Goal: Task Accomplishment & Management: Book appointment/travel/reservation

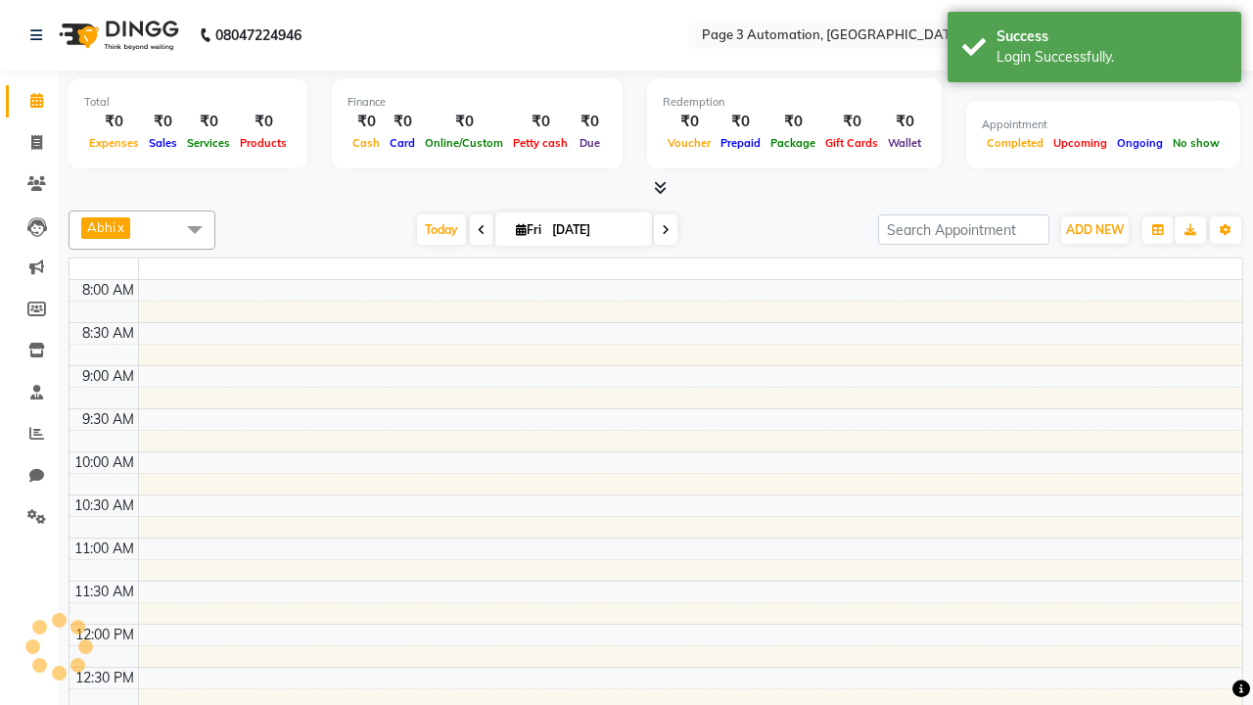
select select "en"
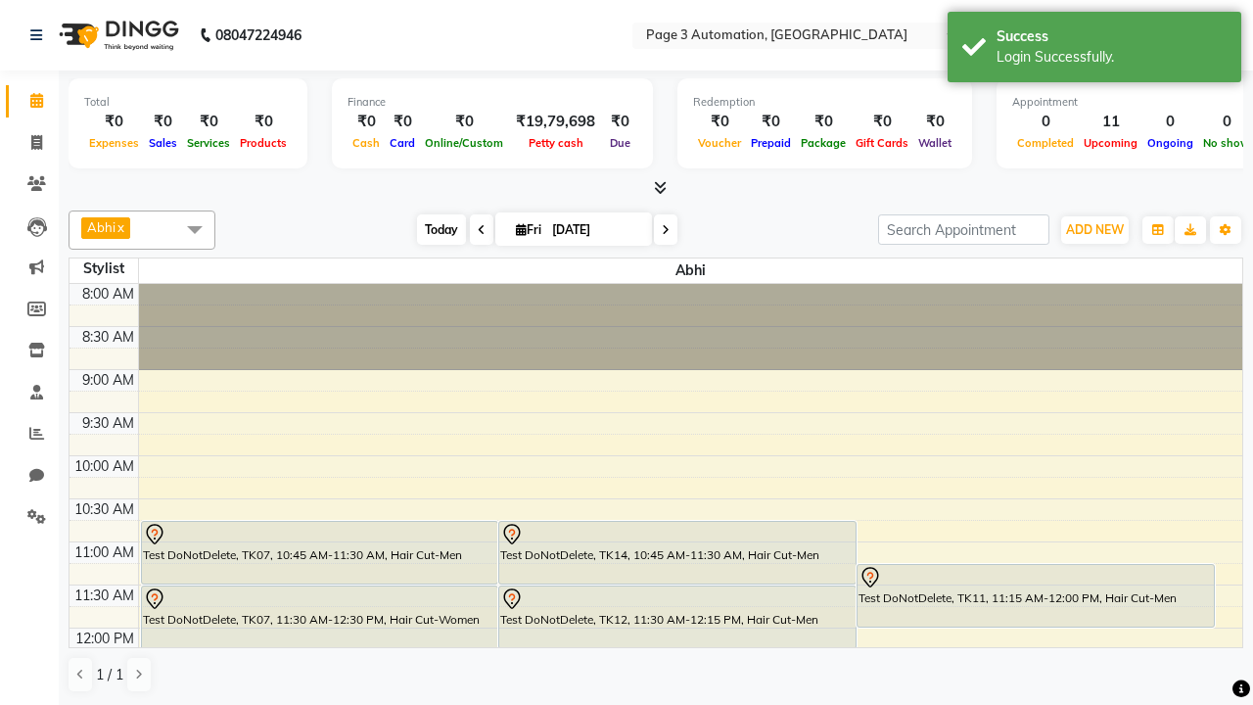
click at [432, 229] on span "Today" at bounding box center [441, 229] width 49 height 30
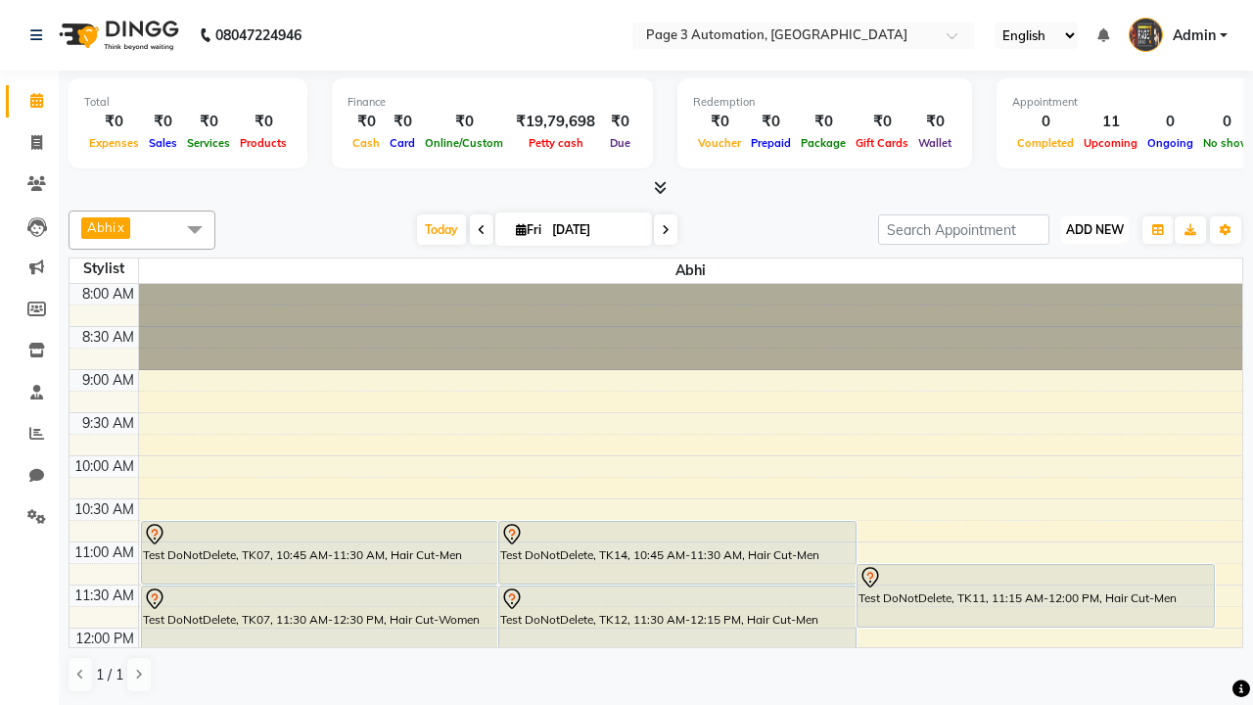
click at [1094, 229] on span "ADD NEW" at bounding box center [1095, 229] width 58 height 15
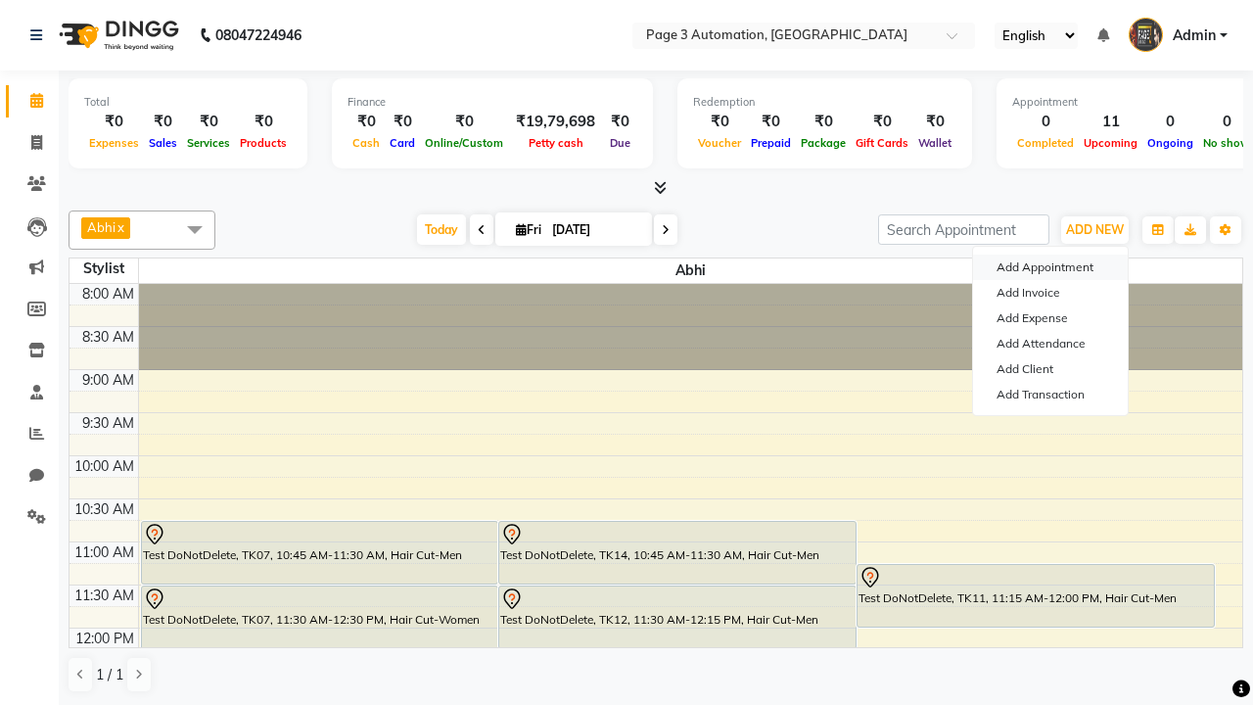
click at [1050, 267] on button "Add Appointment" at bounding box center [1050, 267] width 155 height 25
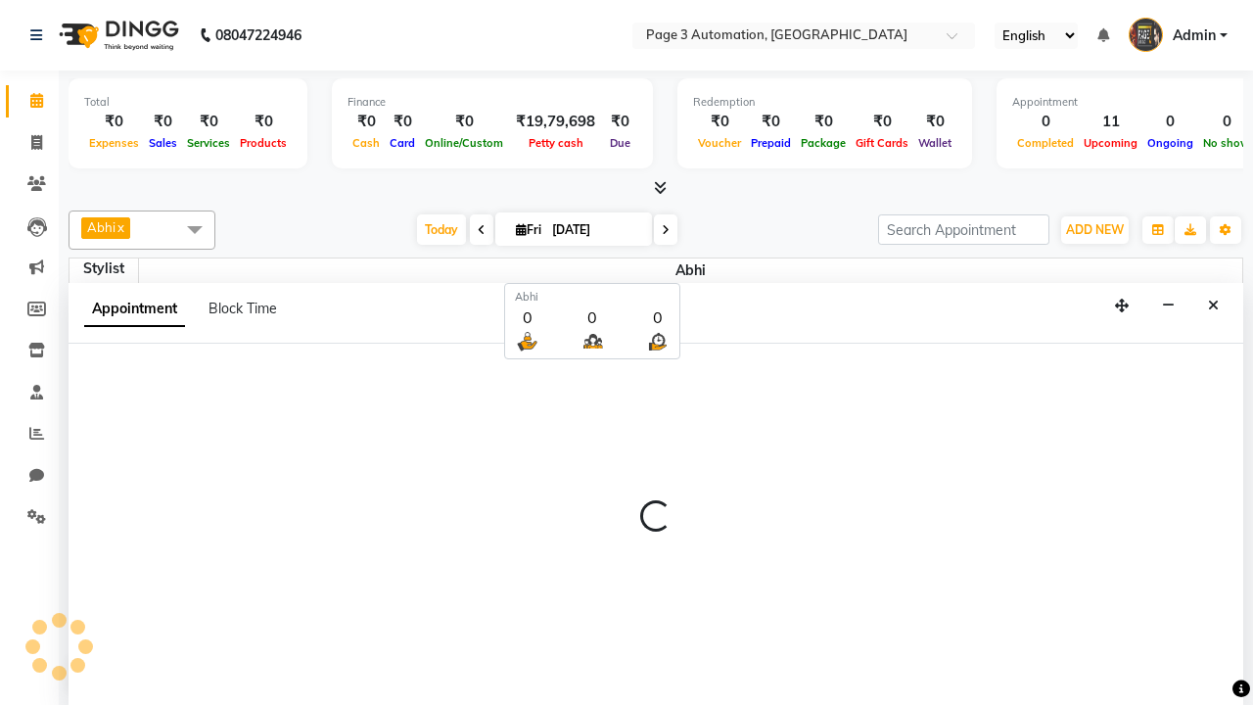
select select "tentative"
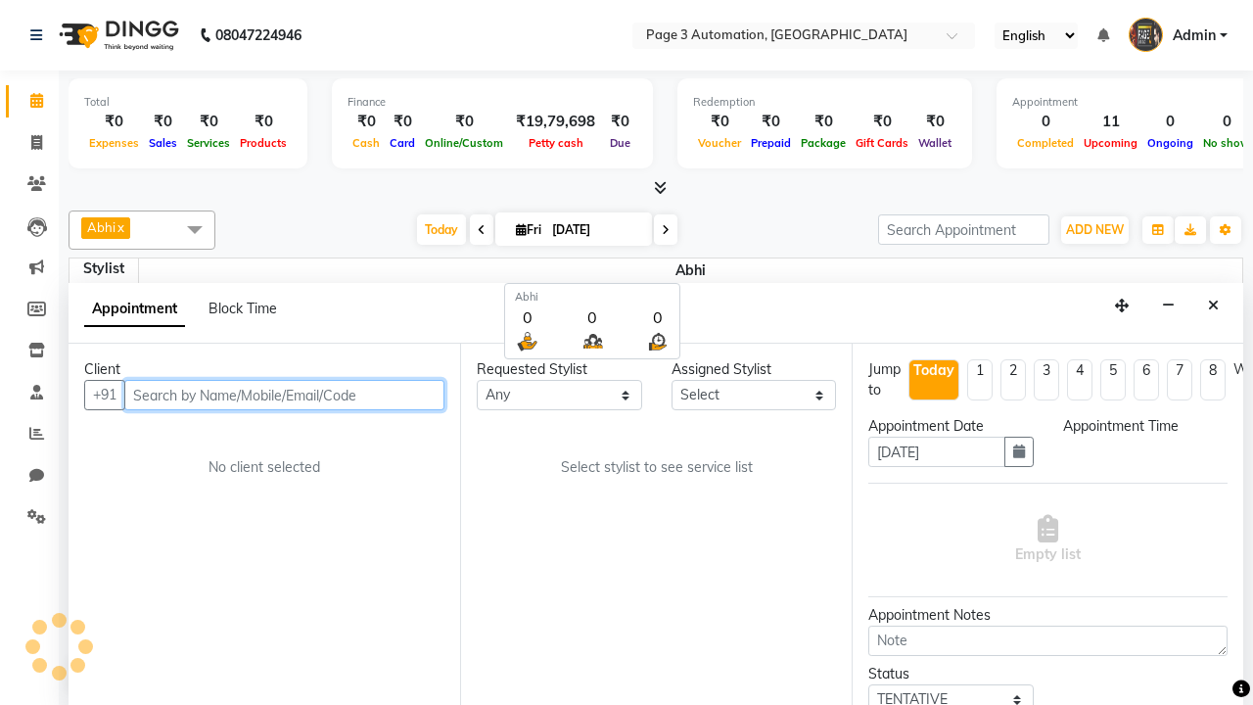
select select "540"
type input "8192346578"
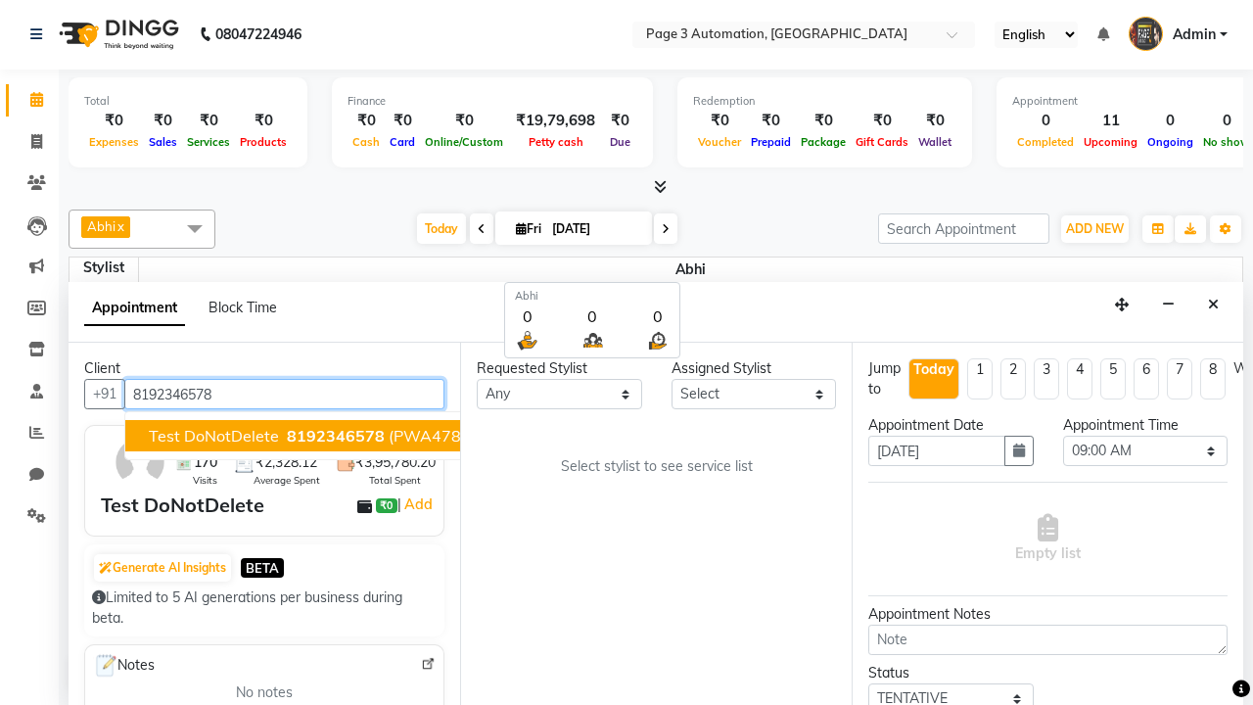
click at [287, 436] on span "8192346578" at bounding box center [336, 436] width 98 height 20
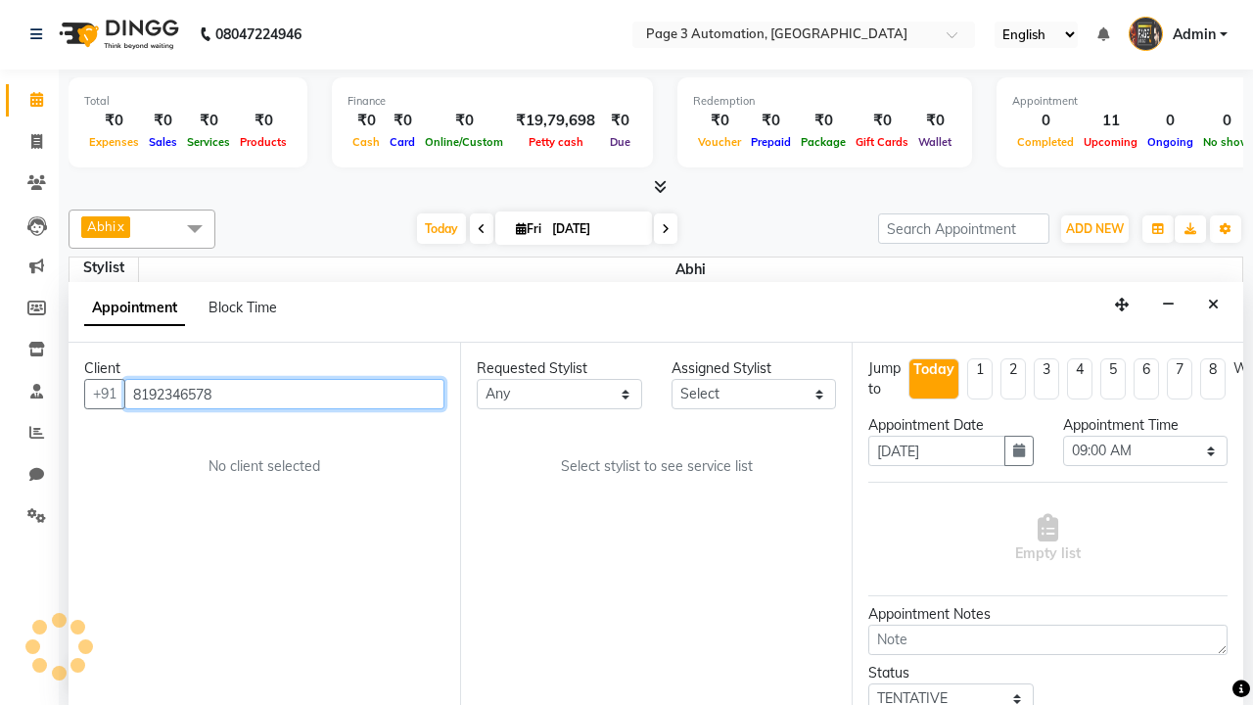
scroll to position [0, 0]
select select "711"
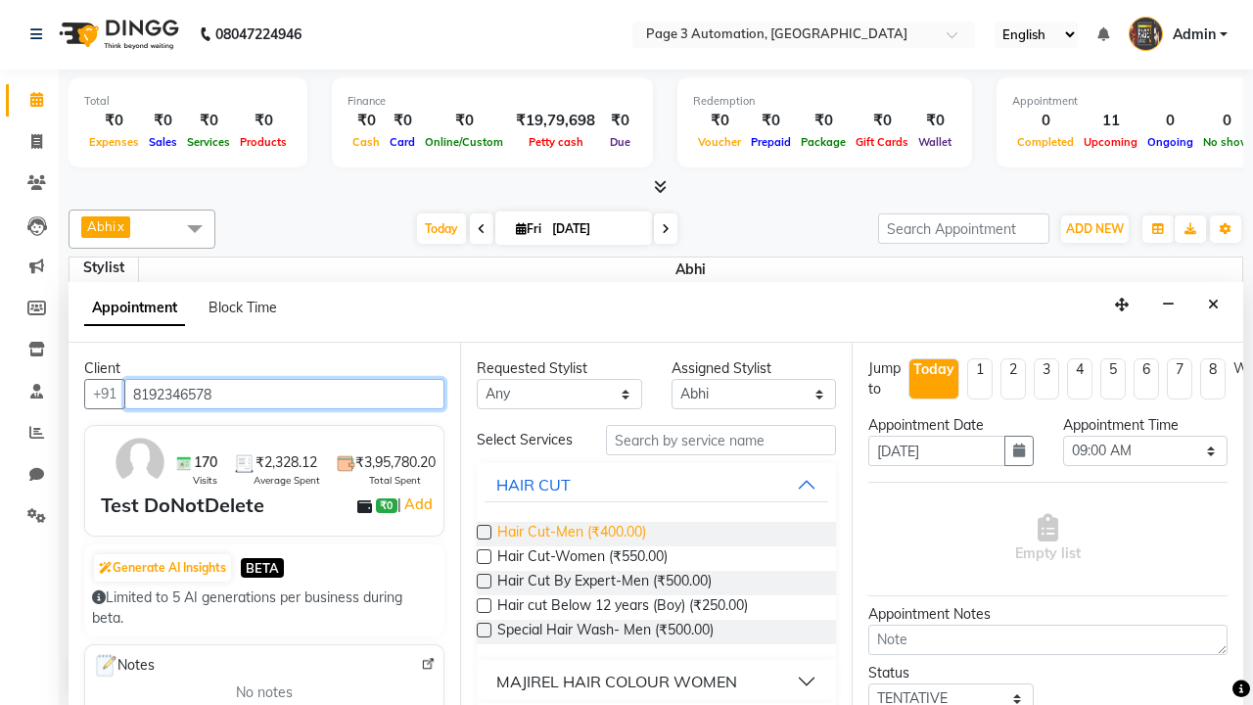
type input "8192346578"
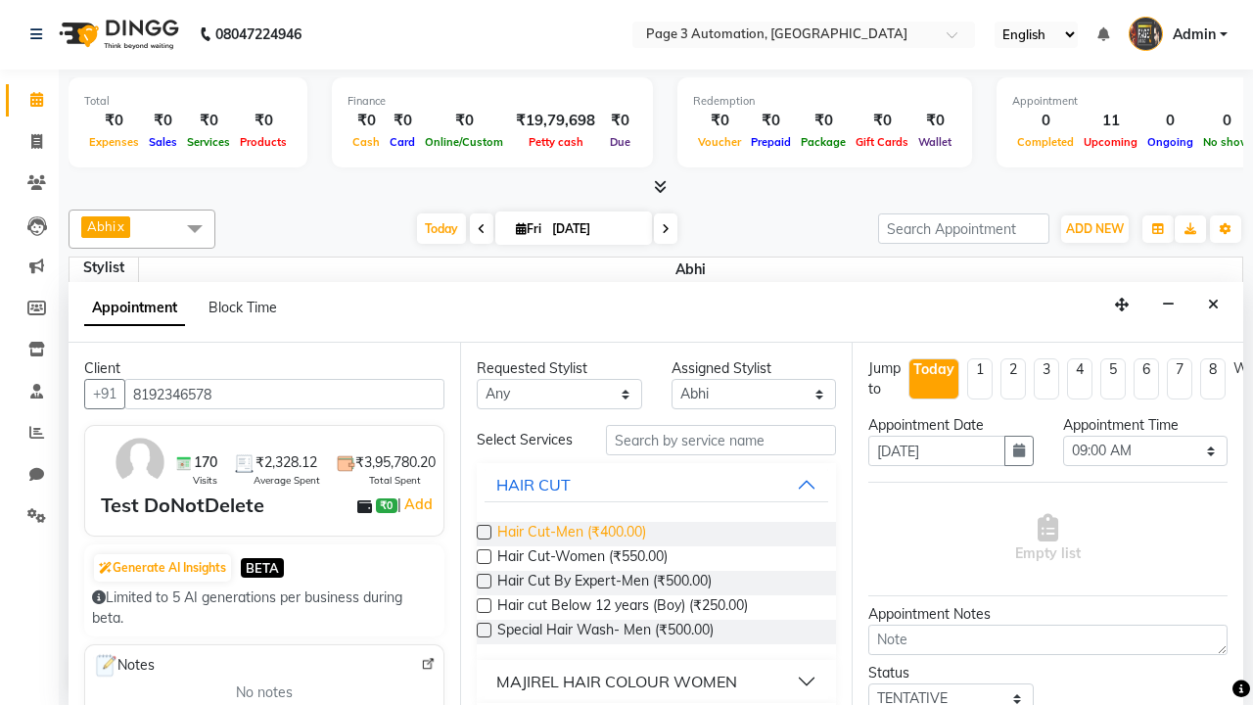
click at [571, 534] on span "Hair Cut-Men (₹400.00)" at bounding box center [571, 534] width 149 height 24
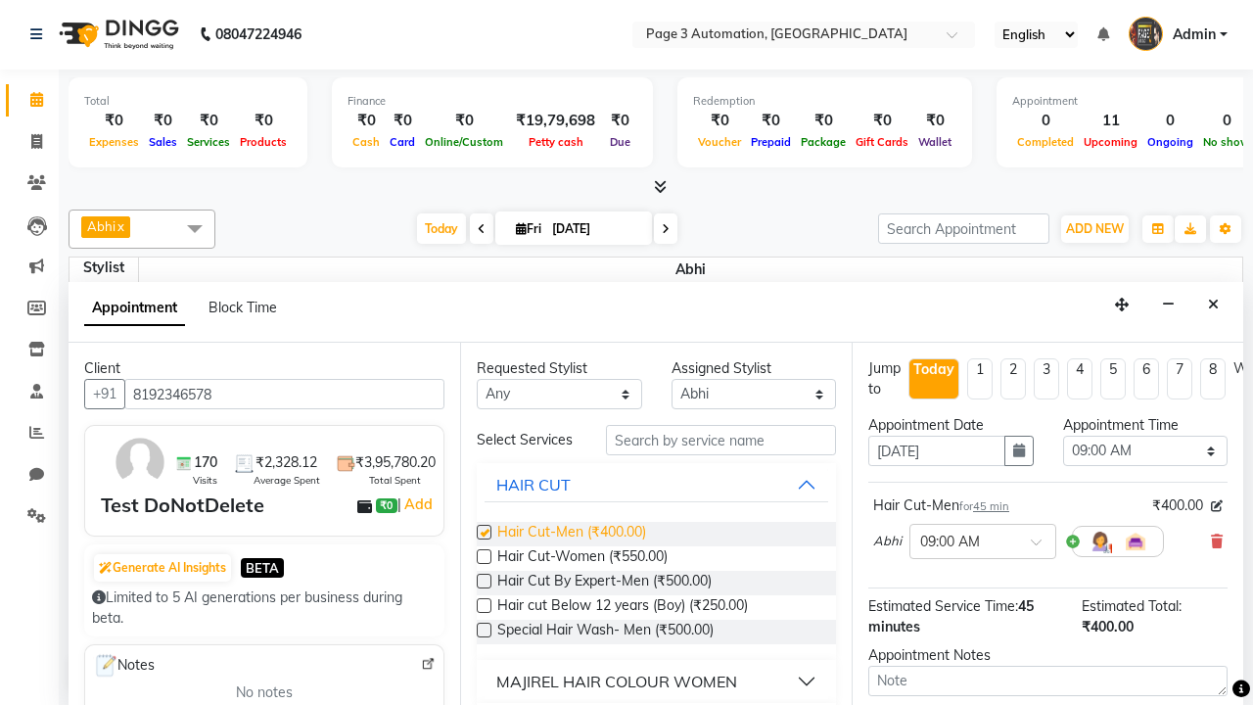
checkbox input "false"
select select "600"
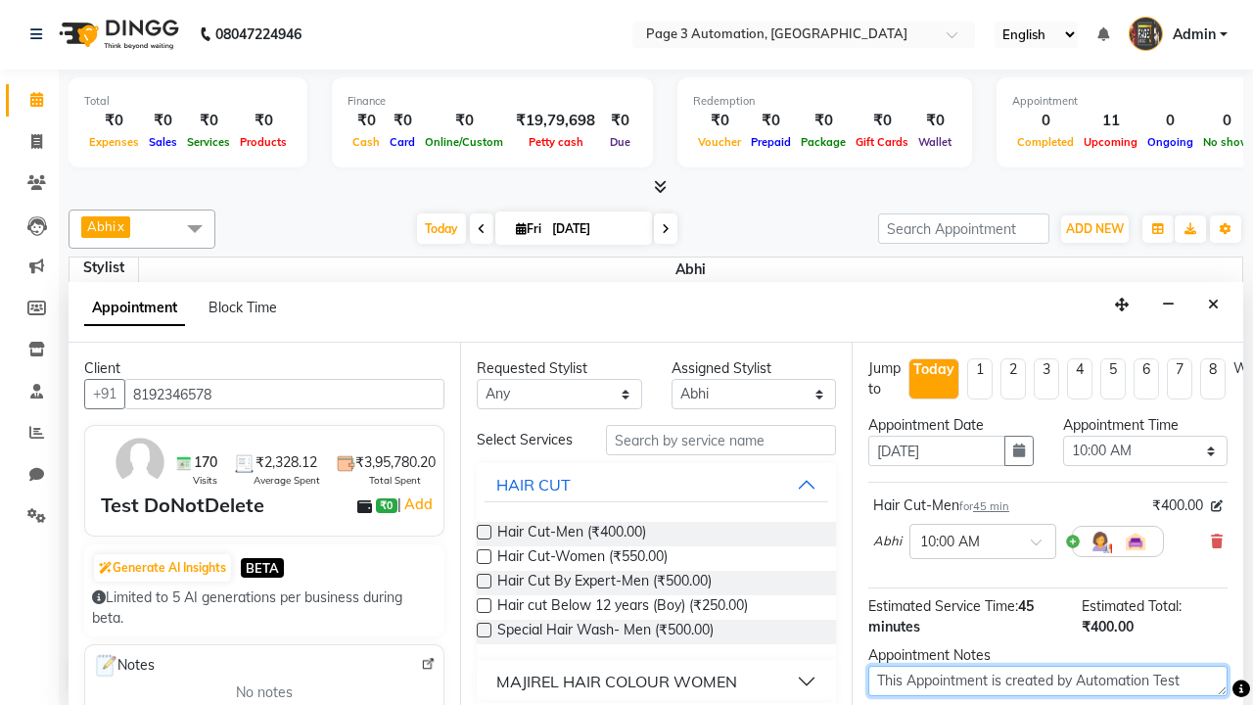
type textarea "This Appointment is created by Automation Test"
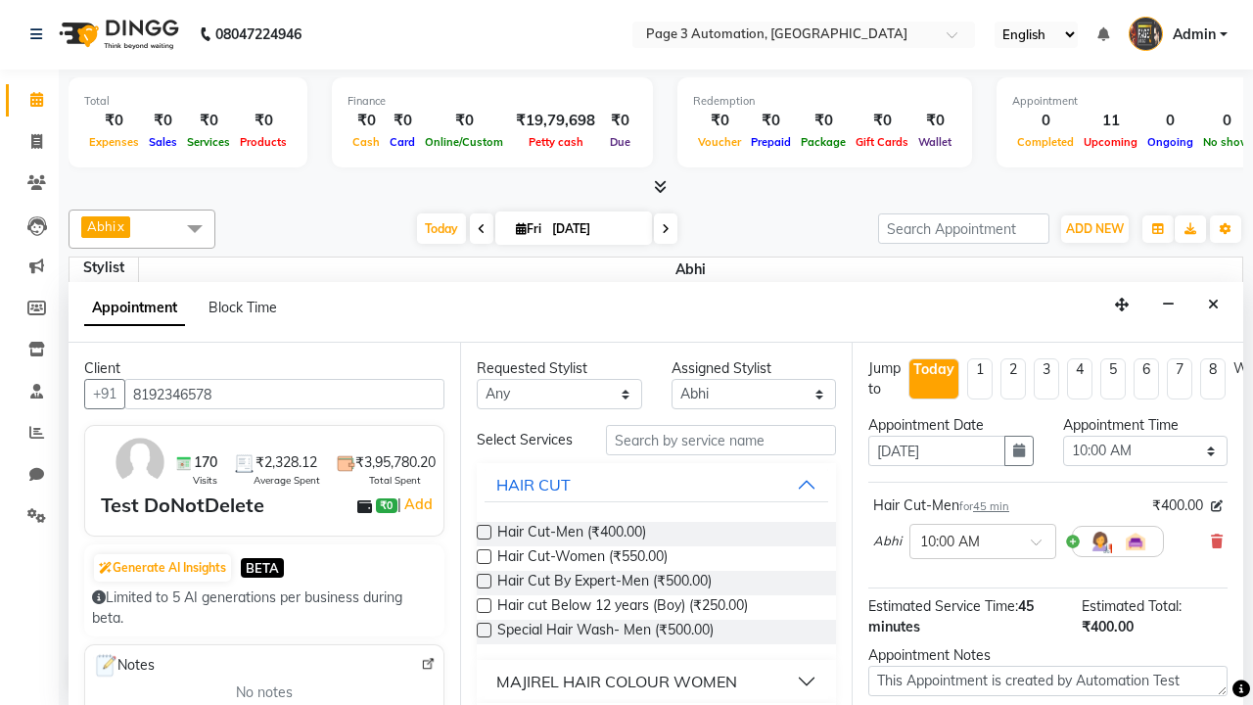
checkbox input "false"
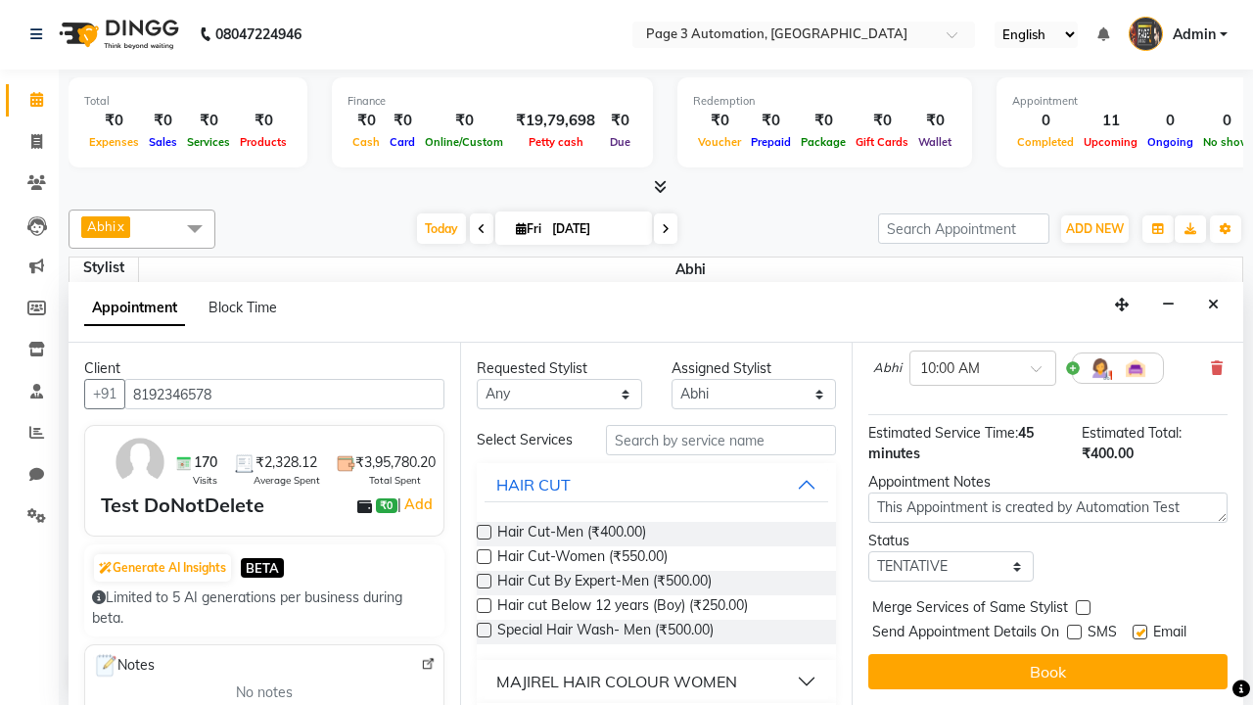
click at [1140, 631] on label at bounding box center [1140, 632] width 15 height 15
click at [1140, 631] on input "checkbox" at bounding box center [1139, 634] width 13 height 13
checkbox input "false"
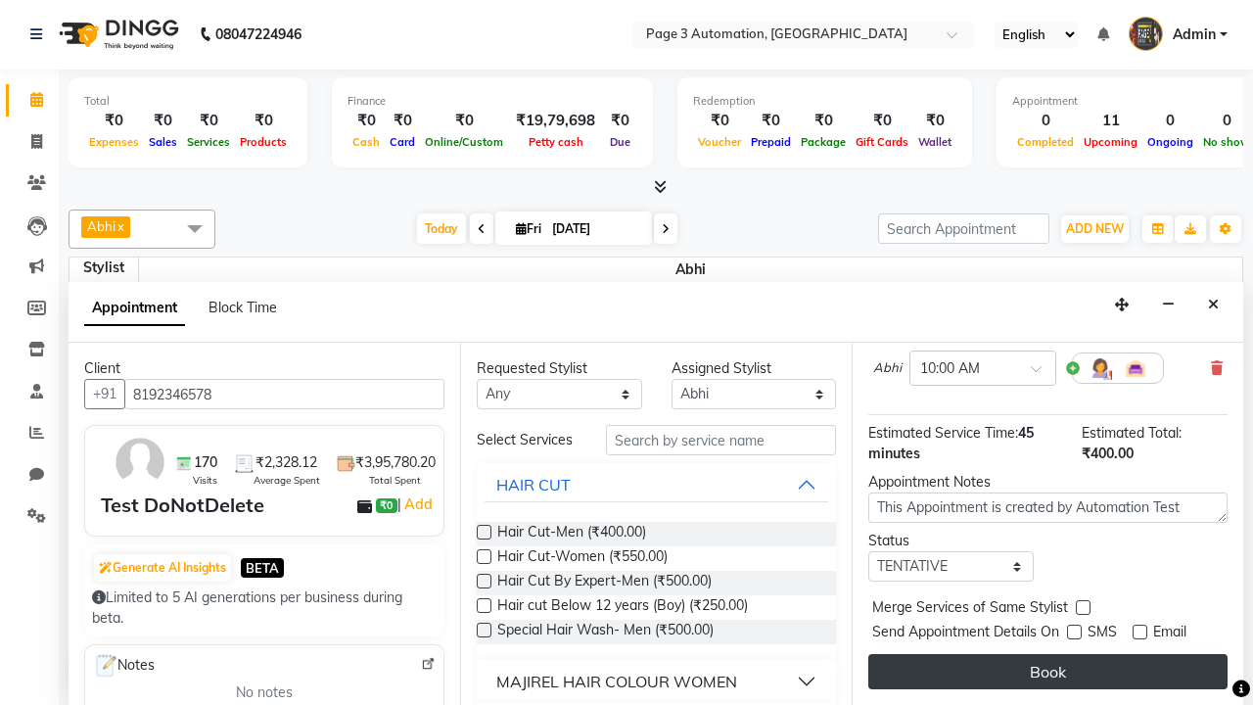
click at [1047, 672] on button "Book" at bounding box center [1047, 671] width 359 height 35
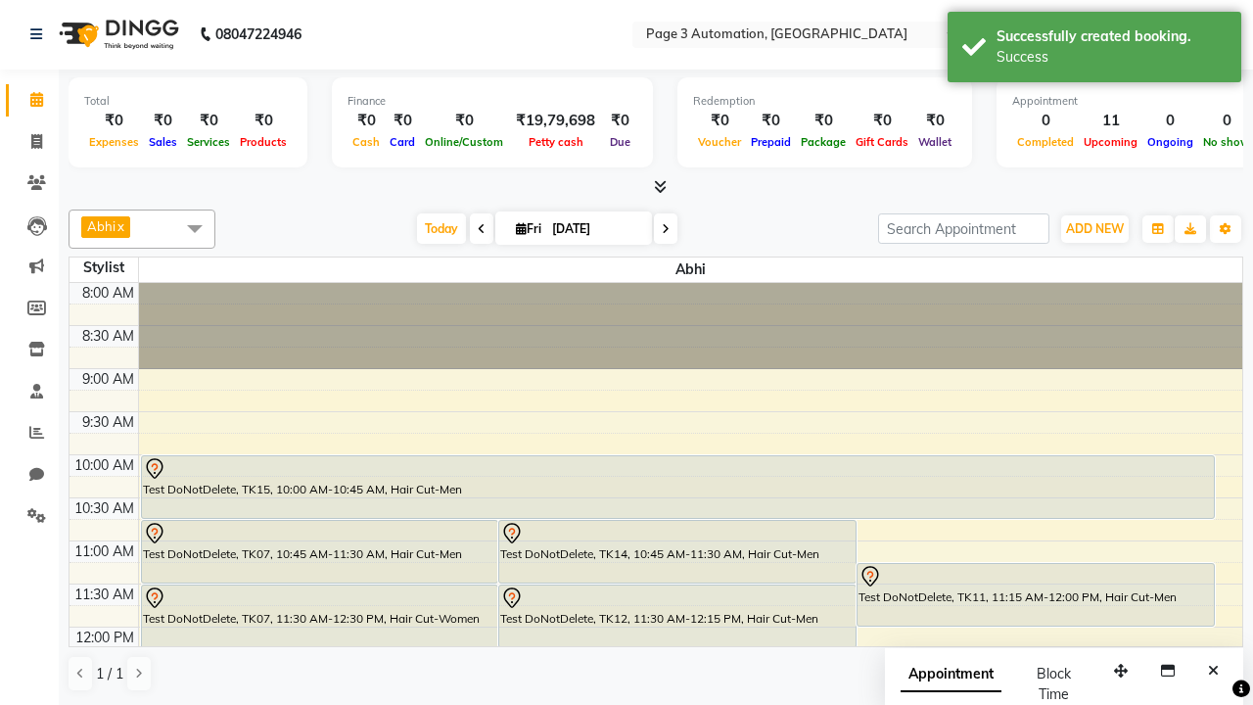
scroll to position [0, 0]
click at [1094, 50] on div "Success" at bounding box center [1112, 57] width 230 height 21
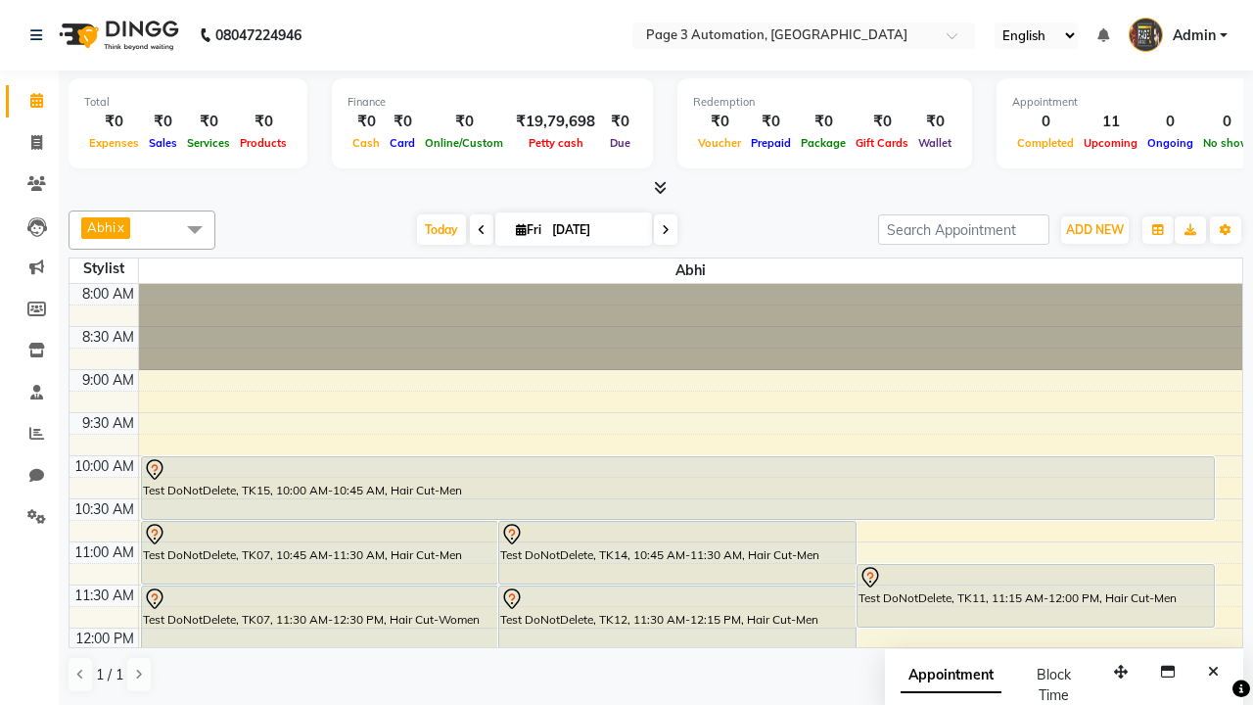
click at [195, 229] on span at bounding box center [194, 228] width 39 height 37
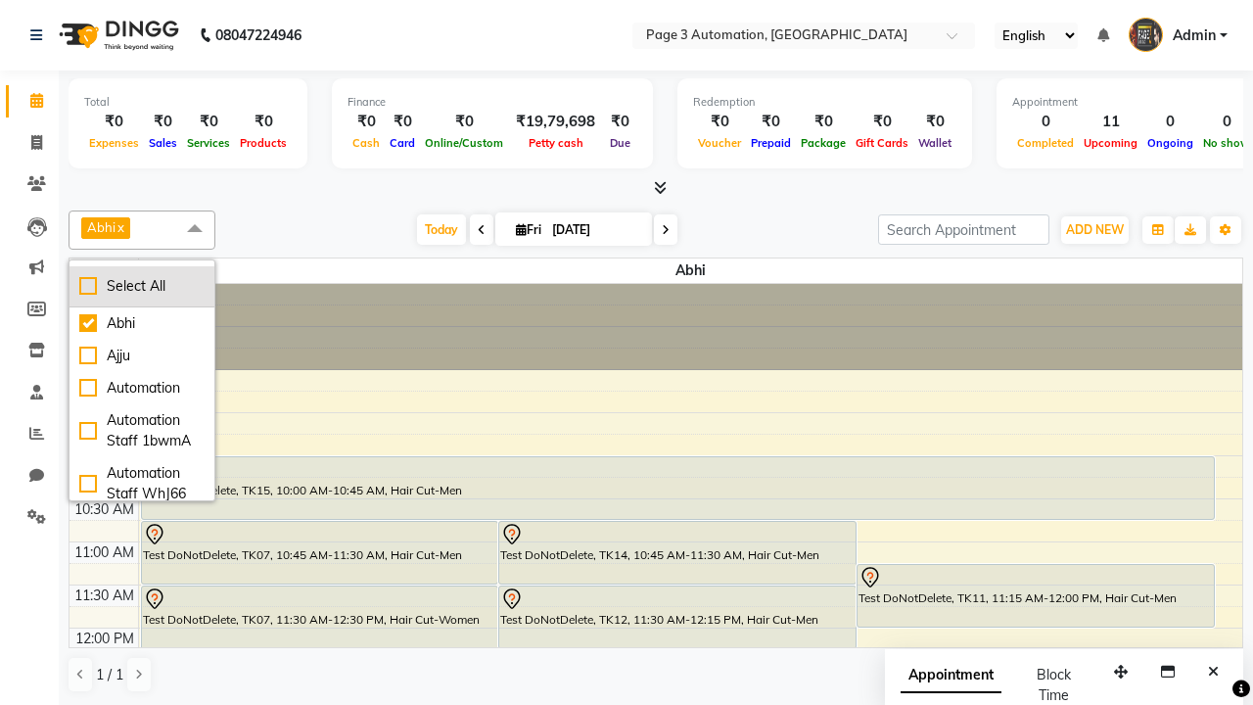
click at [142, 286] on div "Select All" at bounding box center [141, 286] width 125 height 21
checkbox input "true"
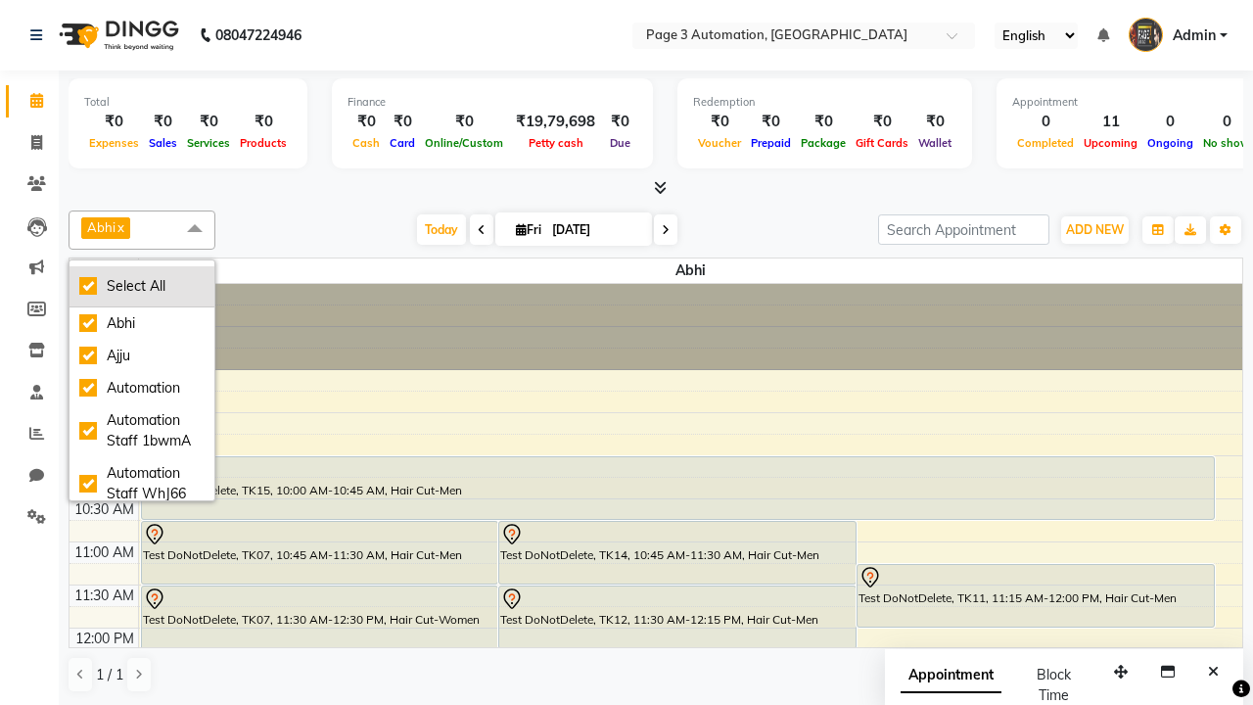
checkbox input "true"
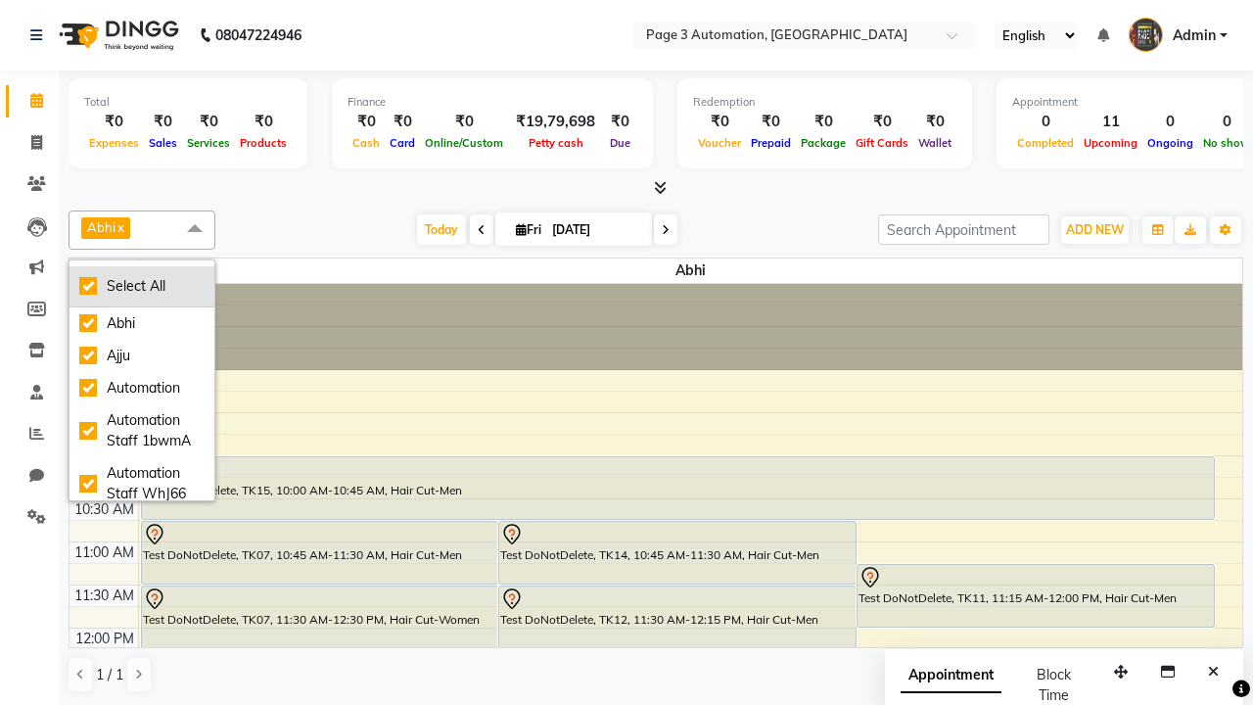
checkbox input "true"
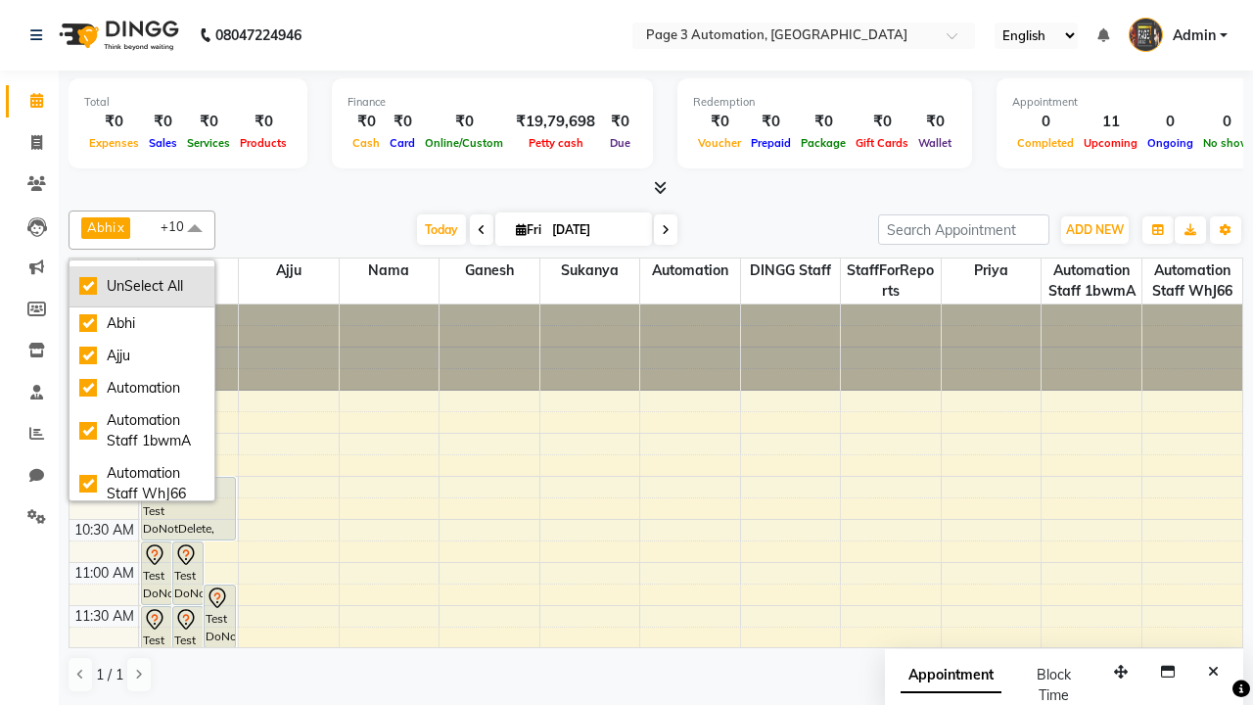
click at [142, 286] on div "UnSelect All" at bounding box center [141, 286] width 125 height 21
checkbox input "false"
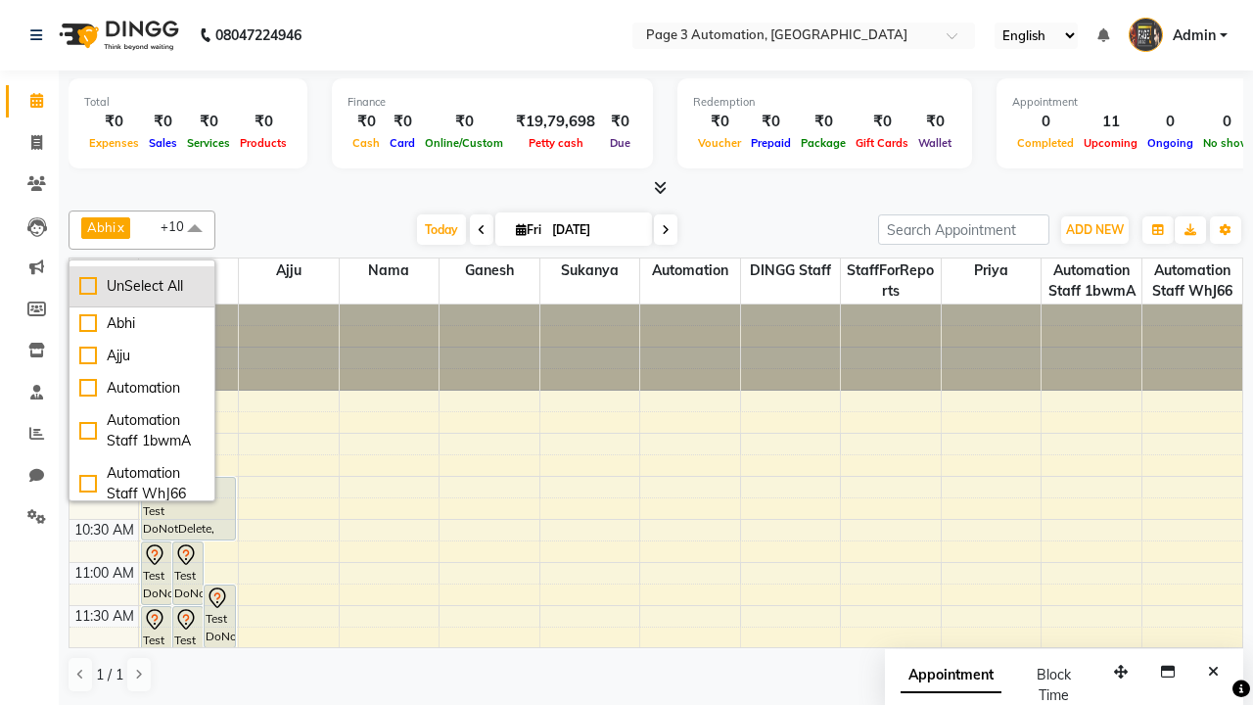
checkbox input "false"
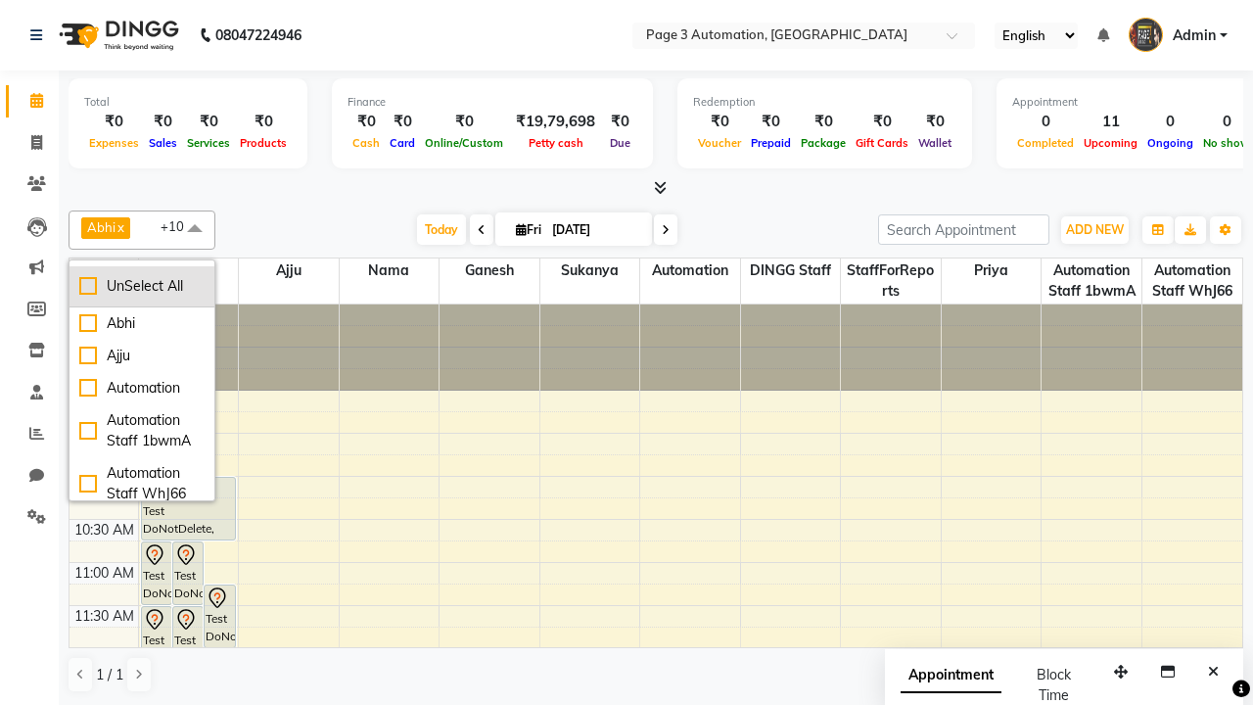
checkbox input "false"
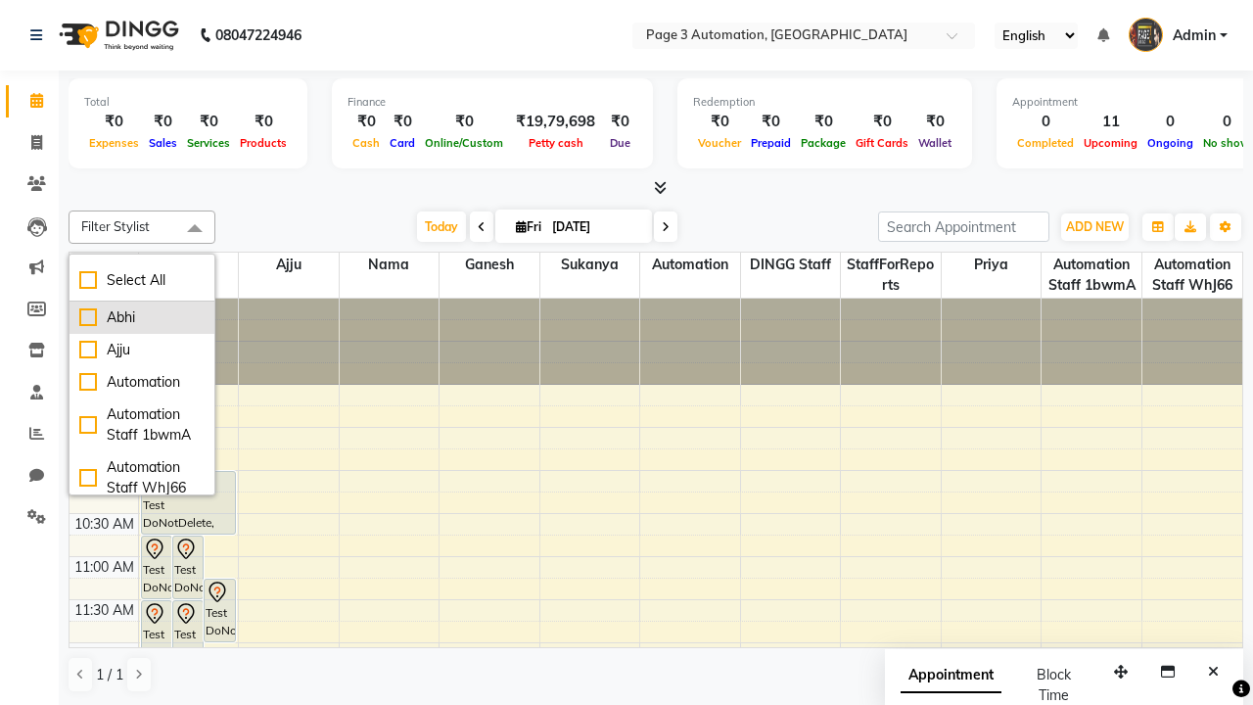
click at [142, 317] on div "Abhi" at bounding box center [141, 317] width 125 height 21
checkbox input "true"
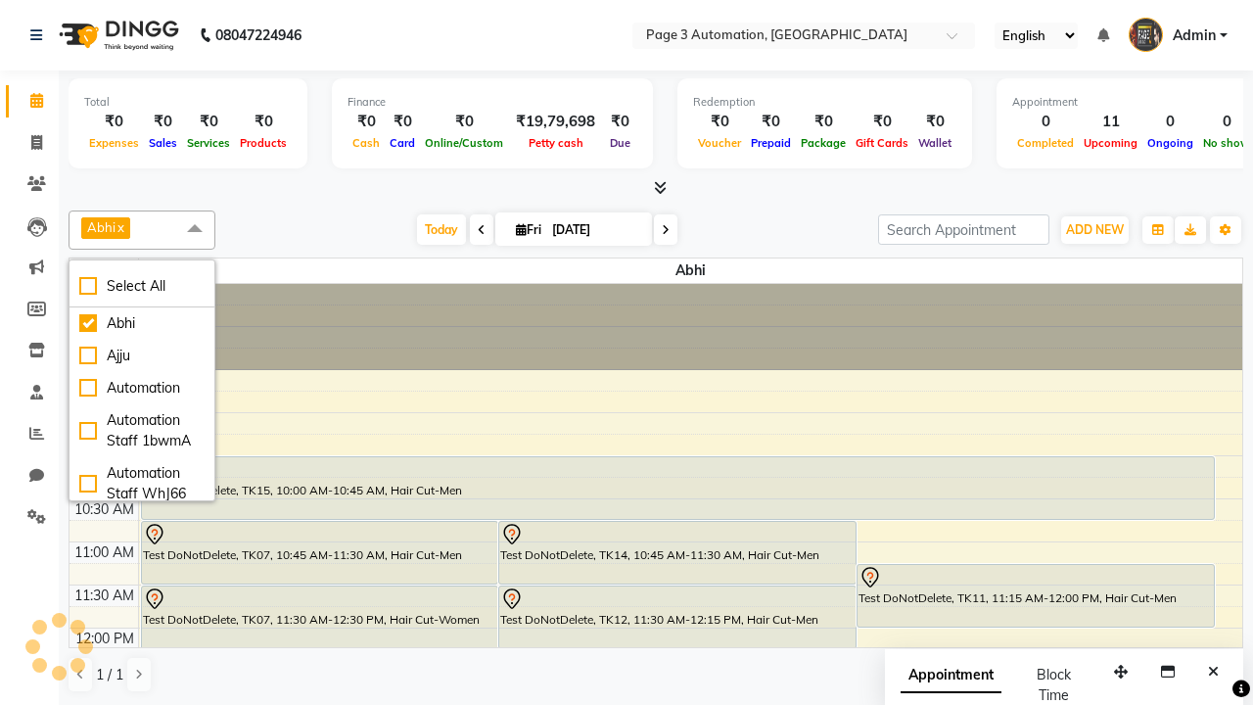
click at [195, 229] on span at bounding box center [194, 228] width 39 height 37
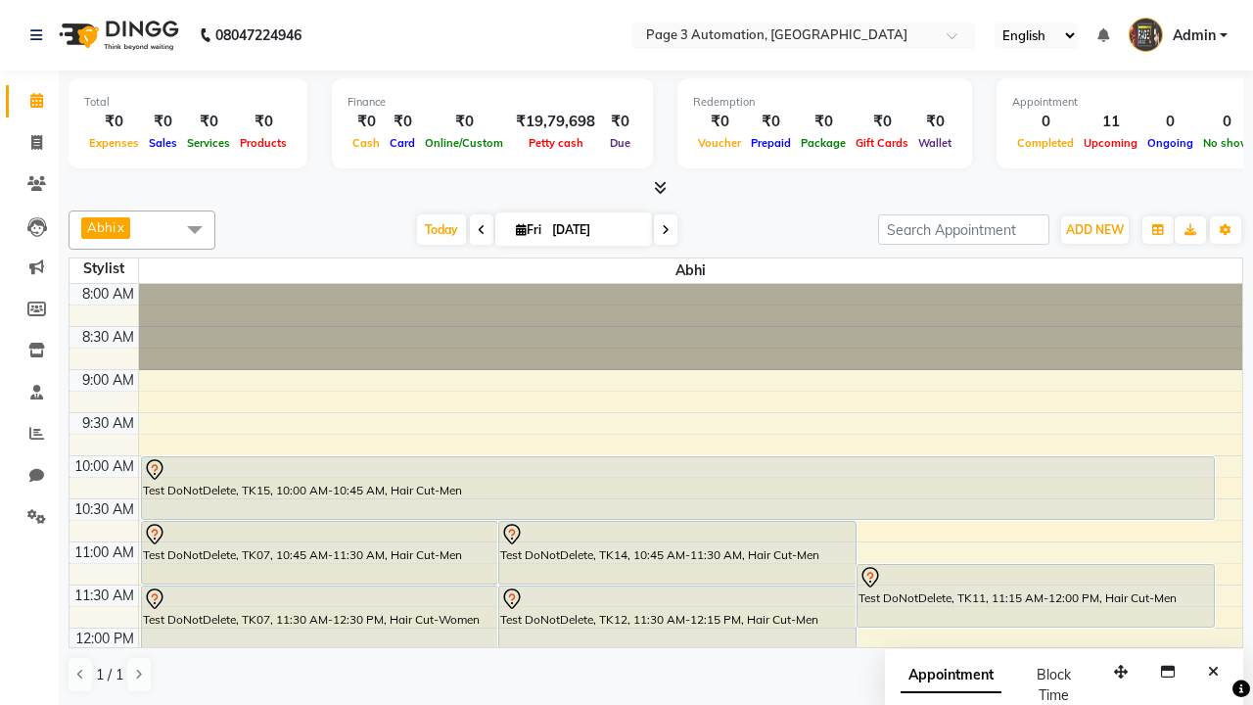
click at [677, 488] on div "Test DoNotDelete, TK15, 10:00 AM-10:45 AM, Hair Cut-Men" at bounding box center [678, 488] width 1072 height 62
select select "7"
